Goal: Task Accomplishment & Management: Manage account settings

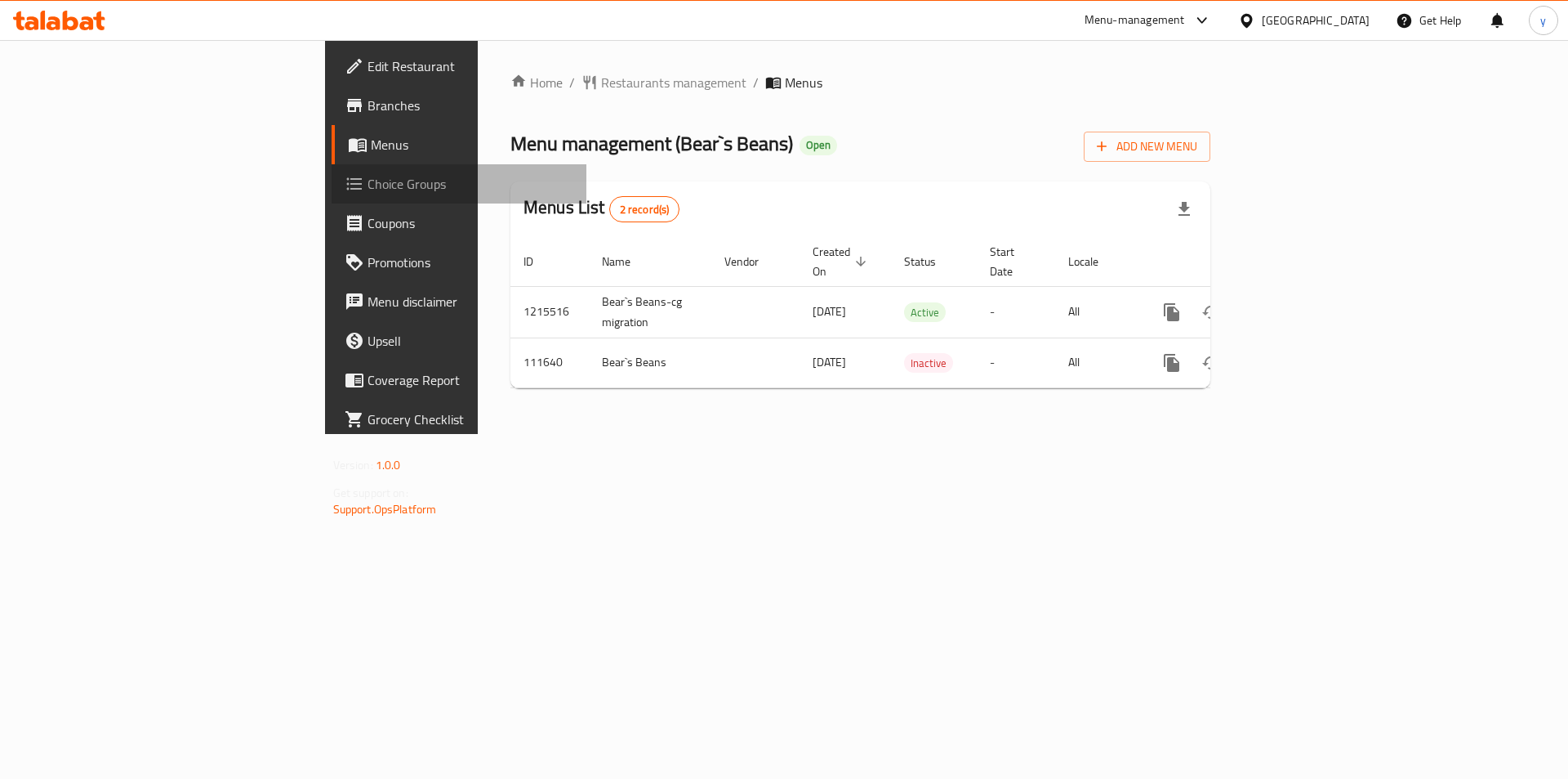
click at [368, 177] on span "Choice Groups" at bounding box center [471, 184] width 207 height 20
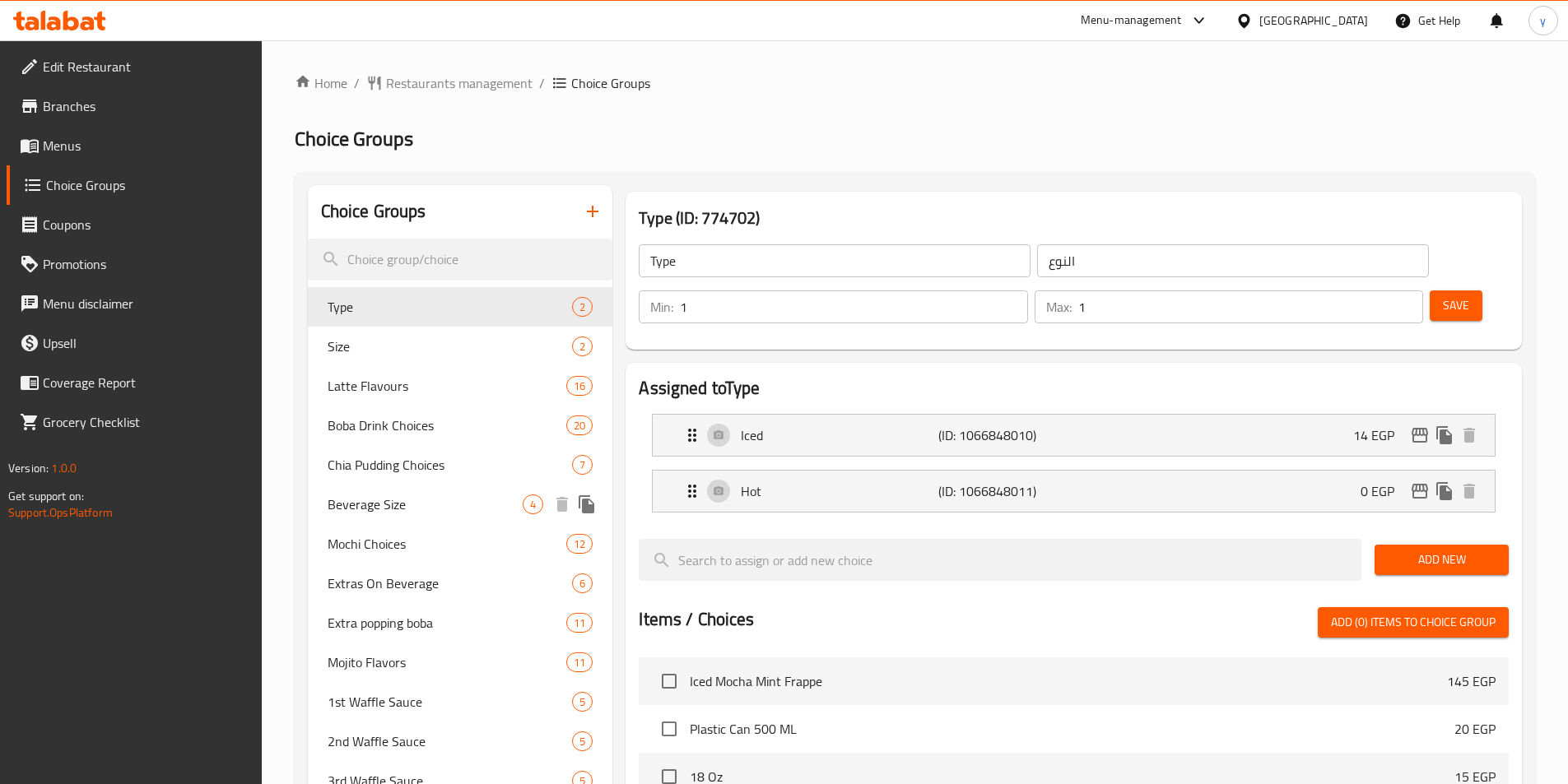
click at [369, 499] on span "Beverage Size" at bounding box center [425, 504] width 196 height 20
type input "Beverage Size"
type input "حجم المشروب"
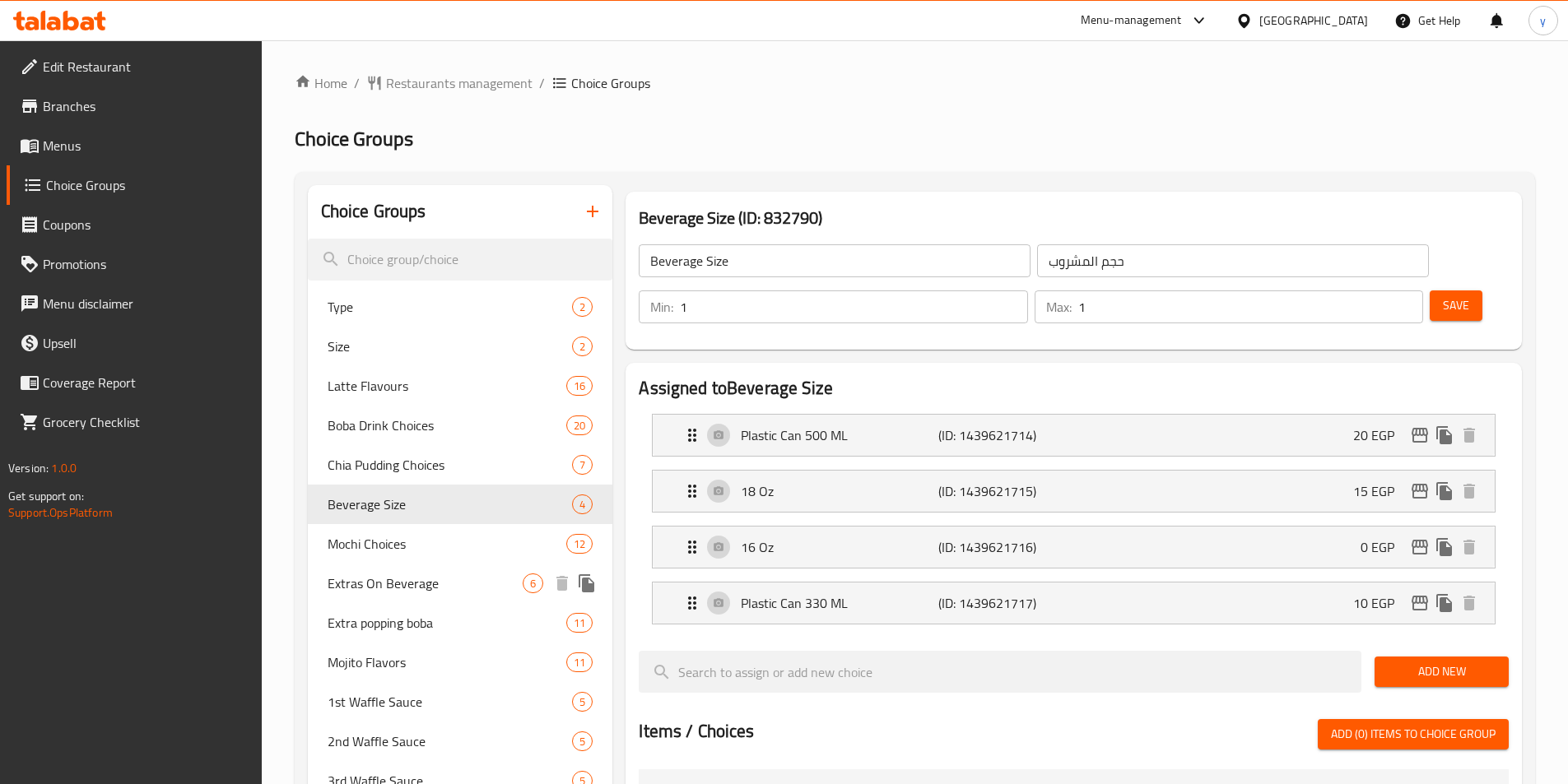
click at [410, 580] on span "Extras On Beverage" at bounding box center [425, 583] width 196 height 20
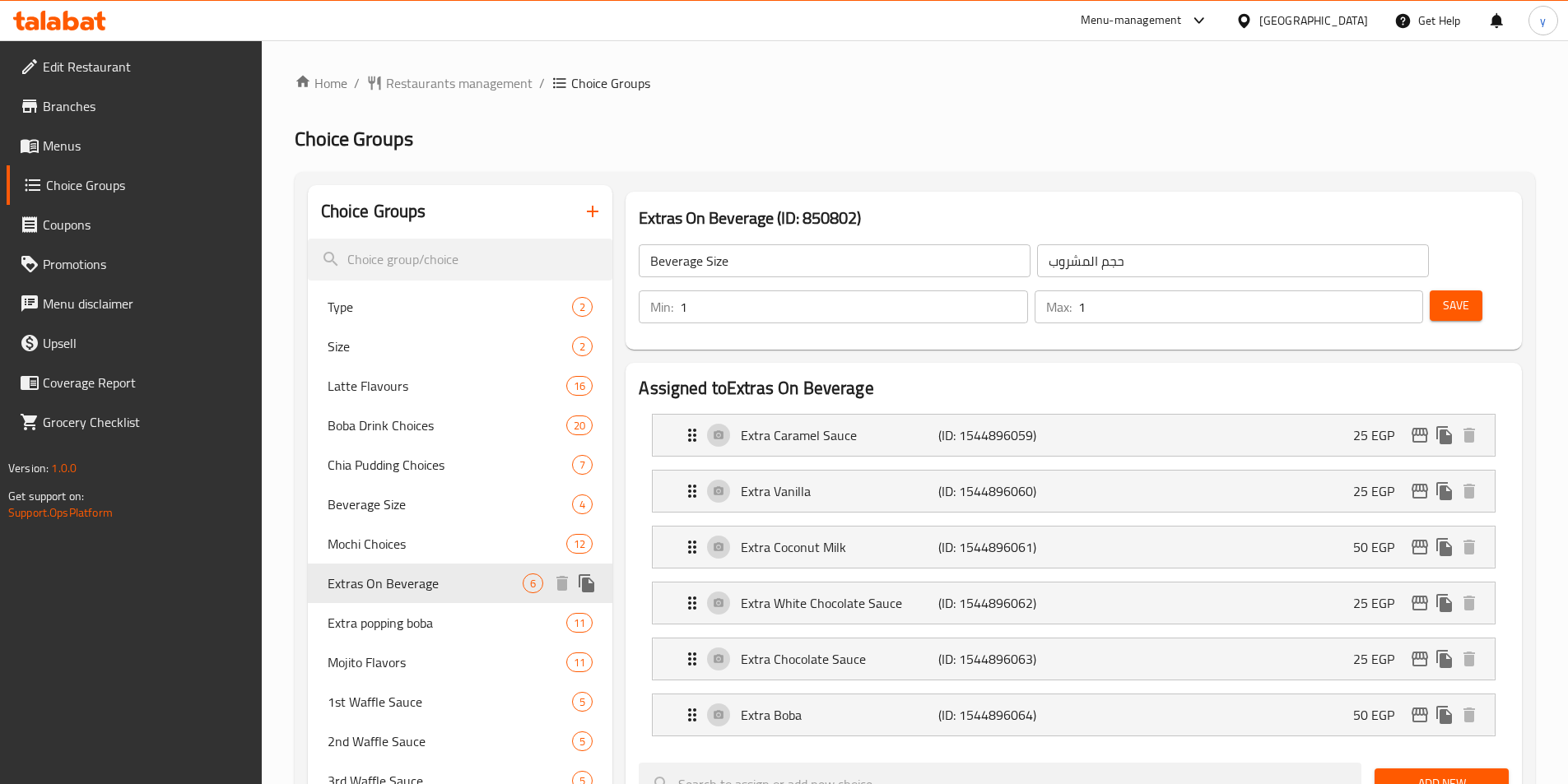
type input "Extras On Beverage"
type input "إضافات على المشروب"
type input "0"
type input "6"
click at [481, 82] on span "Restaurants management" at bounding box center [459, 83] width 147 height 20
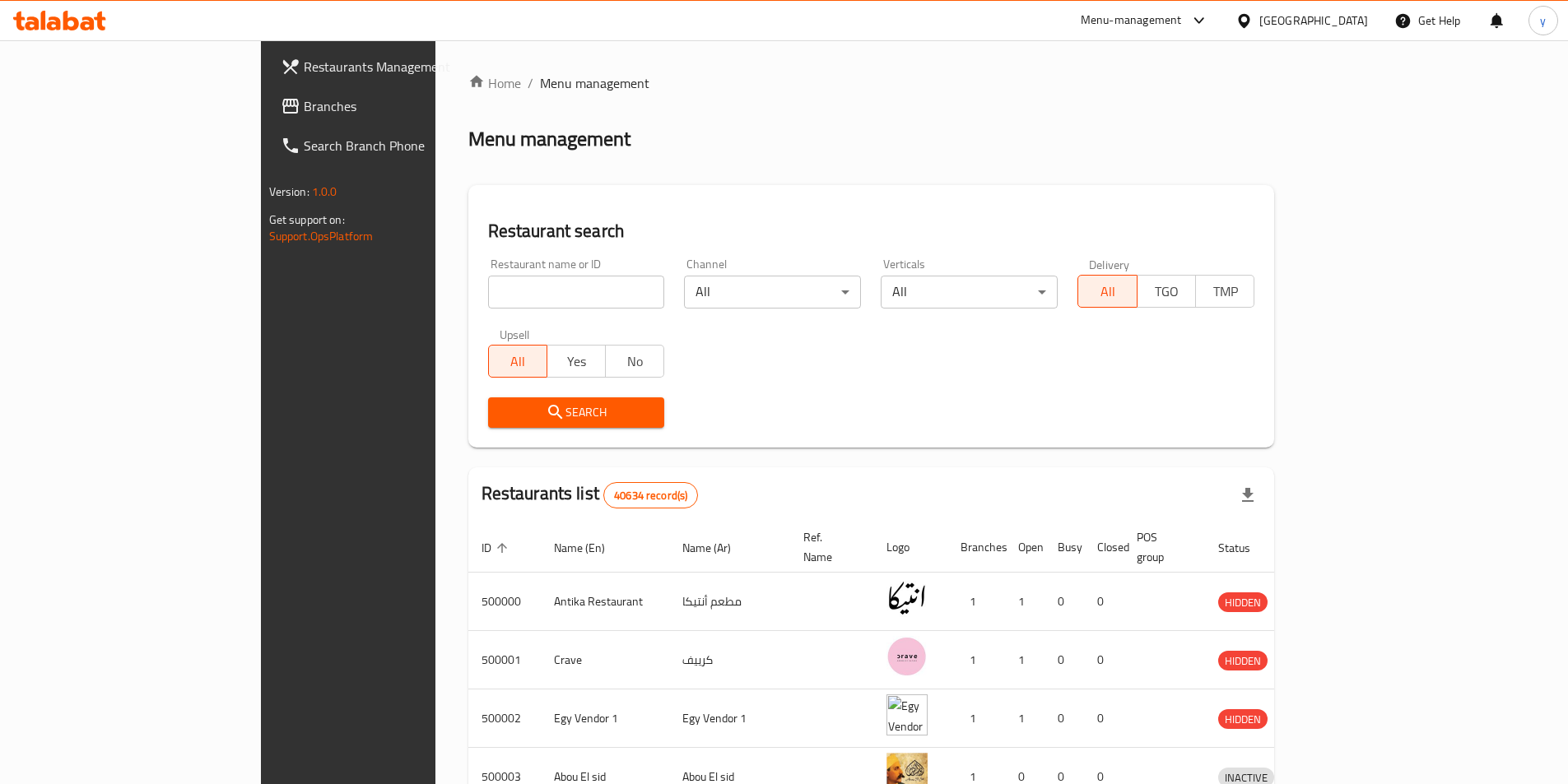
click at [304, 104] on span "Branches" at bounding box center [407, 106] width 206 height 20
